Goal: Go to known website: Access a specific website the user already knows

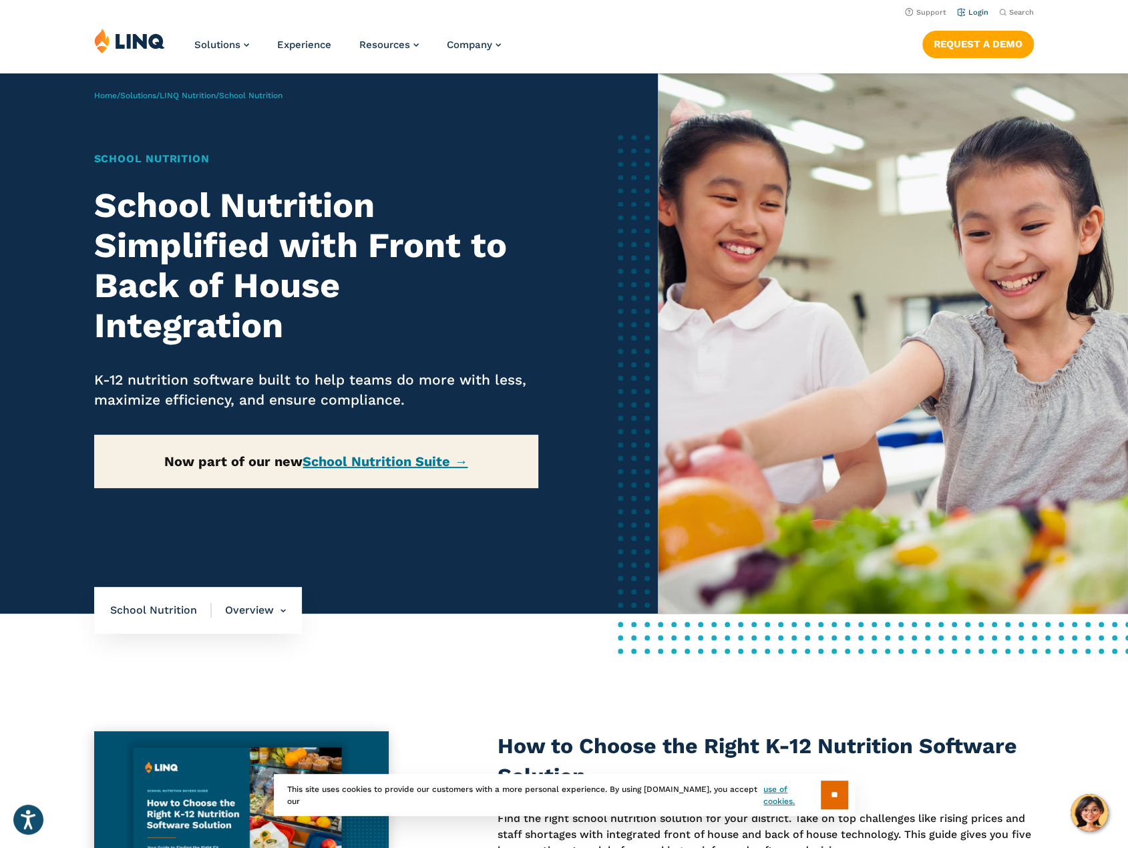
click at [979, 8] on link "Login" at bounding box center [972, 12] width 31 height 9
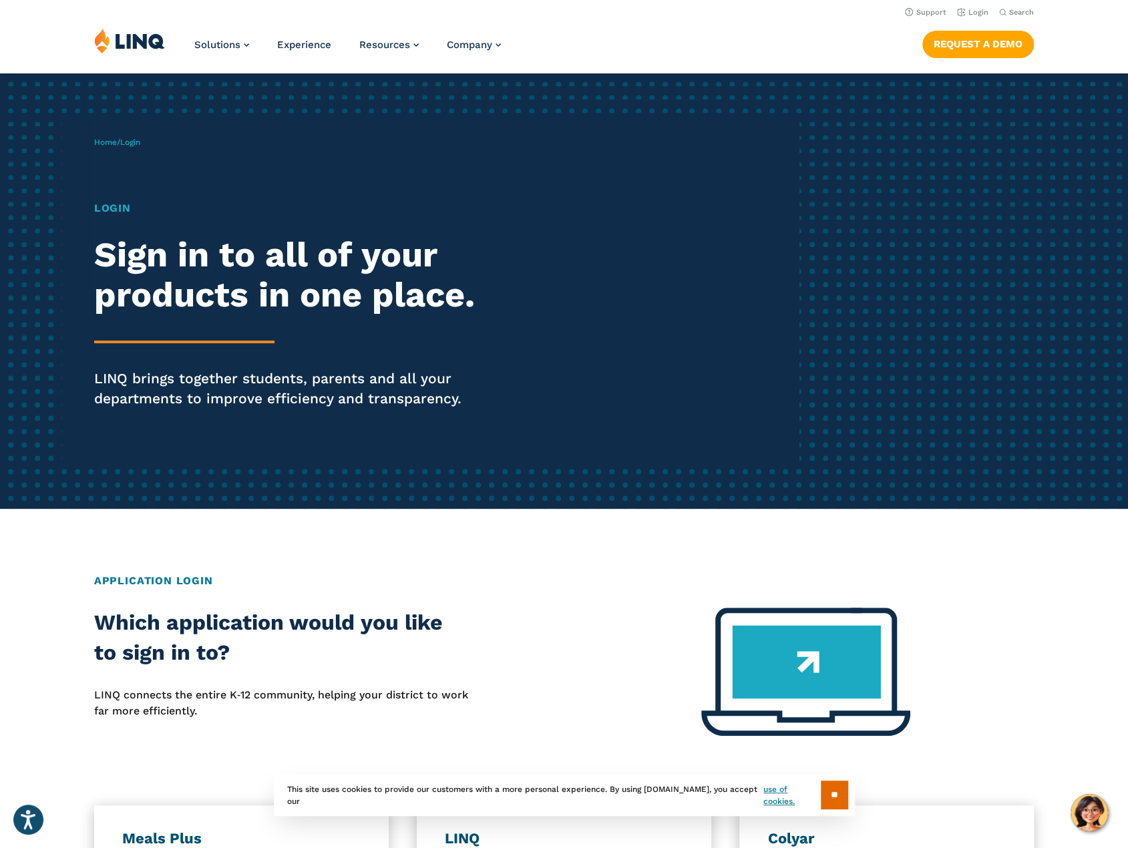
click at [120, 213] on h1 "Login" at bounding box center [311, 208] width 435 height 16
click at [266, 285] on h2 "Sign in to all of your products in one place." at bounding box center [311, 275] width 435 height 80
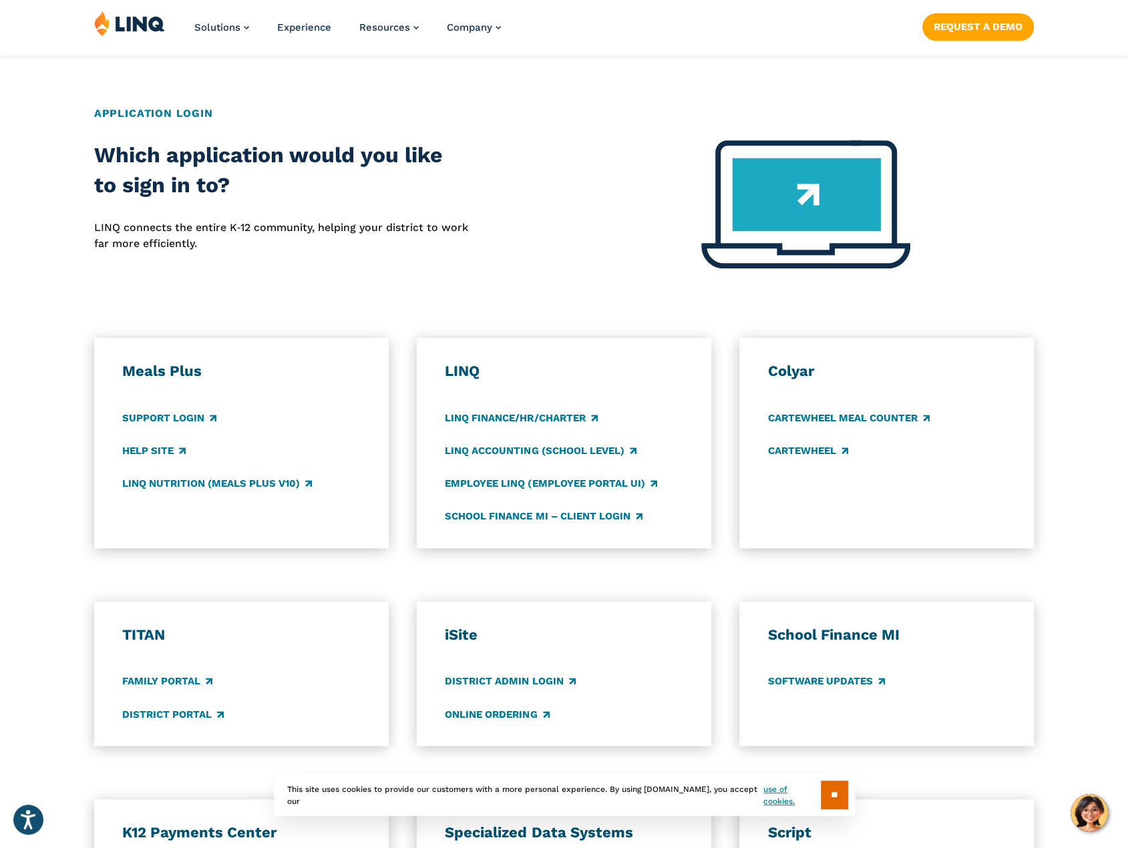
scroll to position [668, 0]
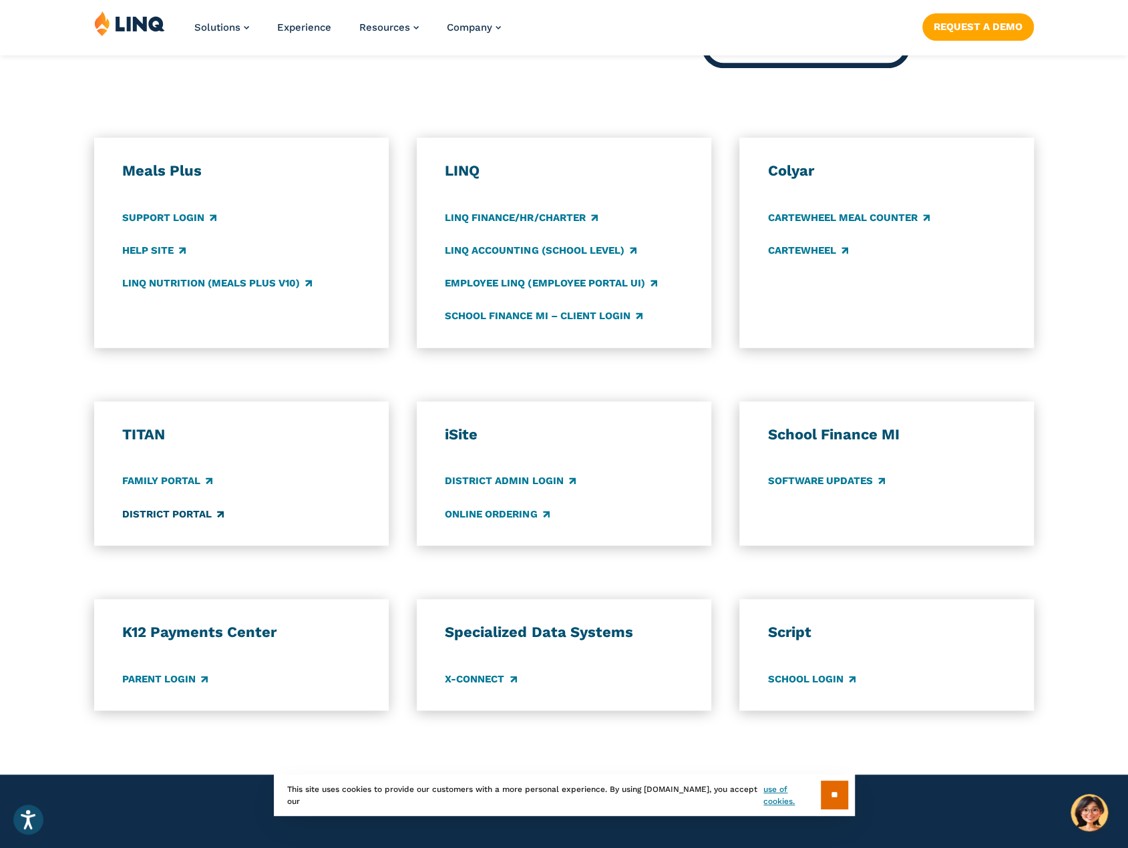
click at [166, 511] on link "District Portal" at bounding box center [173, 514] width 102 height 15
